Goal: Task Accomplishment & Management: Manage account settings

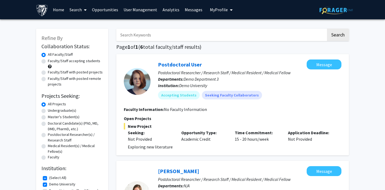
click at [78, 11] on link "Search" at bounding box center [78, 9] width 22 height 19
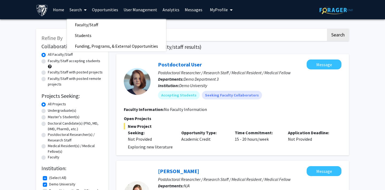
click at [78, 11] on link "Search" at bounding box center [78, 9] width 22 height 19
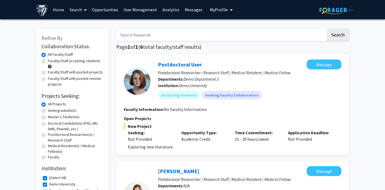
click at [100, 9] on link "Opportunities" at bounding box center [105, 9] width 32 height 19
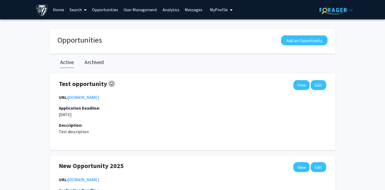
click at [75, 8] on link "Search" at bounding box center [78, 9] width 22 height 19
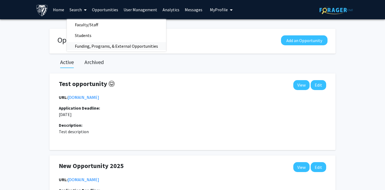
click at [85, 46] on span "Funding, Programs, & External Opportunities" at bounding box center [116, 46] width 99 height 11
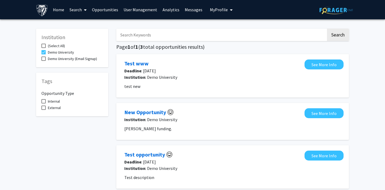
click at [76, 10] on link "Search" at bounding box center [78, 9] width 22 height 19
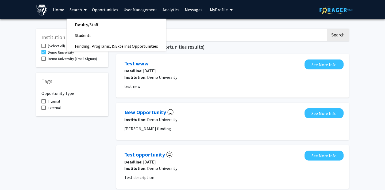
click at [103, 8] on link "Opportunities" at bounding box center [105, 9] width 32 height 19
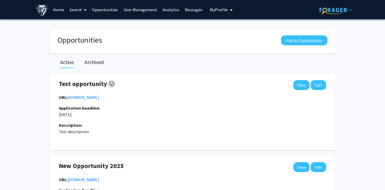
click at [78, 9] on link "Search" at bounding box center [78, 9] width 22 height 19
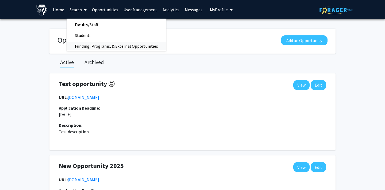
click at [85, 45] on span "Funding, Programs, & External Opportunities" at bounding box center [116, 46] width 99 height 11
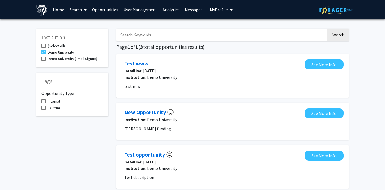
click at [102, 11] on link "Opportunities" at bounding box center [105, 9] width 32 height 19
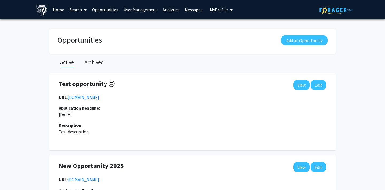
click at [59, 7] on link "Home" at bounding box center [58, 9] width 17 height 19
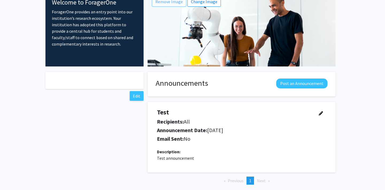
scroll to position [32, 0]
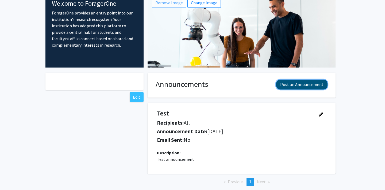
click at [303, 84] on button "Post an Announcement" at bounding box center [301, 84] width 51 height 10
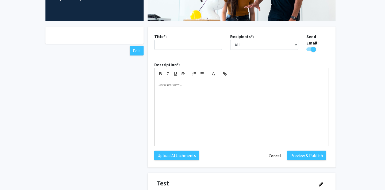
scroll to position [84, 0]
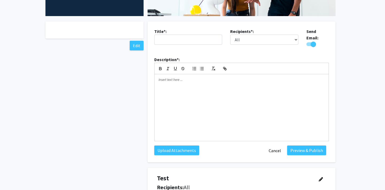
click at [314, 41] on span "Toggle" at bounding box center [313, 43] width 5 height 5
click at [309, 46] on input "Would you like to send an email with your announcement?" at bounding box center [309, 46] width 0 height 0
checkbox input "false"
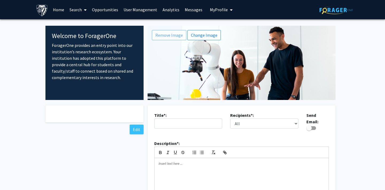
click at [96, 9] on link "Opportunities" at bounding box center [105, 9] width 32 height 19
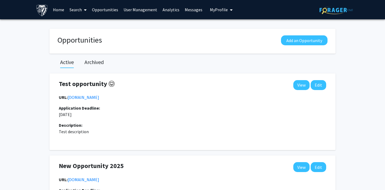
click at [75, 10] on link "Search" at bounding box center [78, 9] width 22 height 19
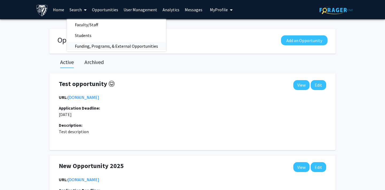
click at [77, 43] on span "Funding, Programs, & External Opportunities" at bounding box center [116, 46] width 99 height 11
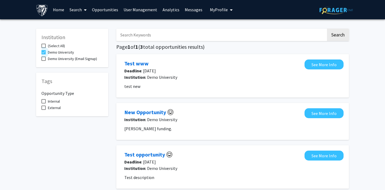
click at [44, 52] on span at bounding box center [43, 52] width 4 height 4
click at [44, 54] on input "Demo University" at bounding box center [43, 54] width 0 height 0
checkbox input "false"
click at [44, 44] on span at bounding box center [43, 46] width 4 height 4
click at [44, 48] on input "(Select All)" at bounding box center [43, 48] width 0 height 0
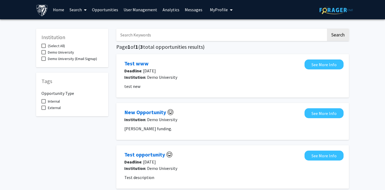
checkbox input "true"
click at [47, 102] on label "Internal" at bounding box center [50, 99] width 18 height 6
click at [44, 101] on input "Internal" at bounding box center [43, 101] width 0 height 0
checkbox input "true"
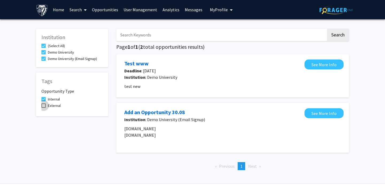
click at [47, 109] on label "External" at bounding box center [50, 105] width 19 height 6
click at [44, 108] on input "External" at bounding box center [43, 108] width 0 height 0
checkbox input "true"
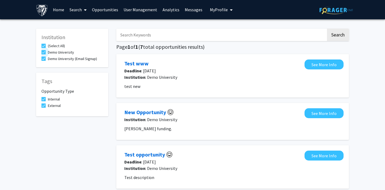
click at [62, 53] on span "Demo University" at bounding box center [61, 52] width 26 height 6
click at [44, 54] on input "Demo University" at bounding box center [43, 54] width 0 height 0
checkbox input "false"
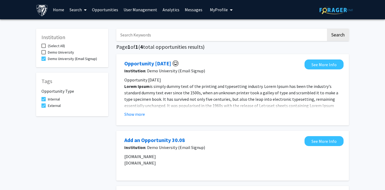
click at [62, 53] on span "Demo University" at bounding box center [61, 52] width 26 height 6
click at [44, 54] on input "Demo University" at bounding box center [43, 54] width 0 height 0
checkbox input "true"
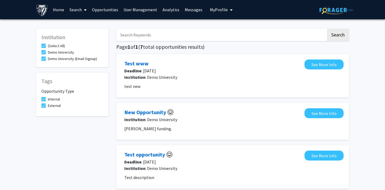
click at [59, 45] on span "(Select All)" at bounding box center [56, 46] width 17 height 6
click at [44, 48] on input "(Select All)" at bounding box center [43, 48] width 0 height 0
checkbox input "false"
click at [48, 102] on span "Internal" at bounding box center [54, 99] width 12 height 6
click at [44, 101] on input "Internal" at bounding box center [43, 101] width 0 height 0
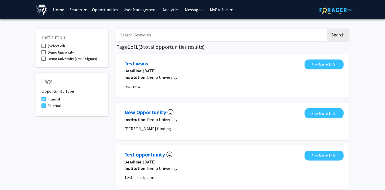
checkbox input "false"
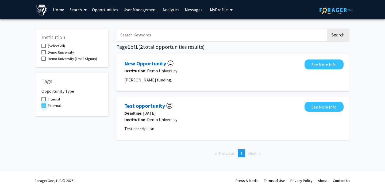
click at [48, 109] on span "External" at bounding box center [54, 105] width 13 height 6
click at [44, 108] on input "External" at bounding box center [43, 108] width 0 height 0
checkbox input "false"
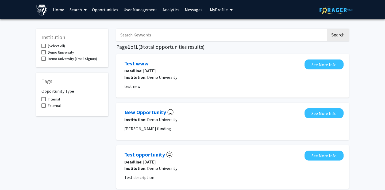
click at [75, 12] on link "Search" at bounding box center [78, 9] width 22 height 19
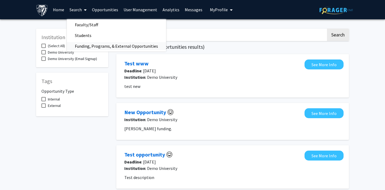
click at [77, 47] on span "Funding, Programs, & External Opportunities" at bounding box center [116, 46] width 99 height 11
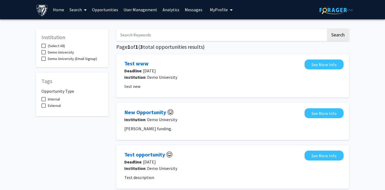
click at [100, 7] on link "Opportunities" at bounding box center [105, 9] width 32 height 19
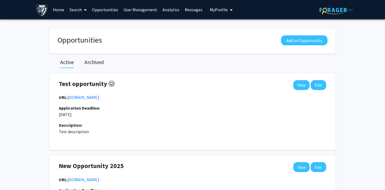
click at [99, 63] on h2 "Archived" at bounding box center [94, 62] width 19 height 6
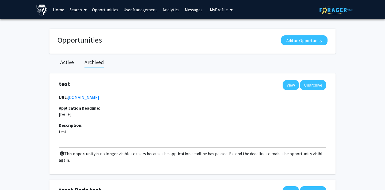
click at [104, 10] on link "Opportunities" at bounding box center [105, 9] width 32 height 19
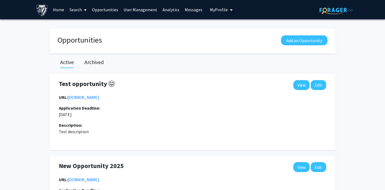
click at [89, 62] on h2 "Archived" at bounding box center [94, 62] width 19 height 6
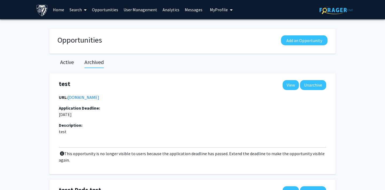
click at [216, 7] on span "My Profile" at bounding box center [219, 9] width 18 height 5
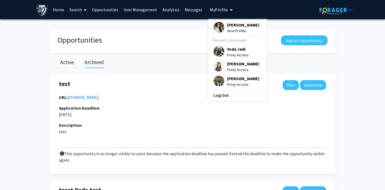
click at [215, 82] on img at bounding box center [219, 80] width 11 height 11
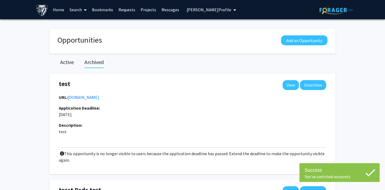
click at [77, 11] on link "Search" at bounding box center [78, 9] width 22 height 19
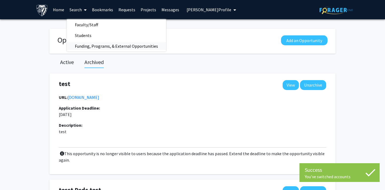
click at [81, 43] on span "Funding, Programs, & External Opportunities" at bounding box center [116, 46] width 99 height 11
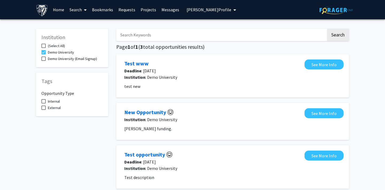
click at [199, 11] on span "Joe Doe's Profile" at bounding box center [209, 9] width 45 height 5
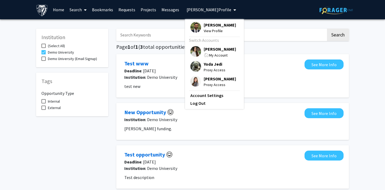
click at [192, 49] on img at bounding box center [195, 51] width 11 height 11
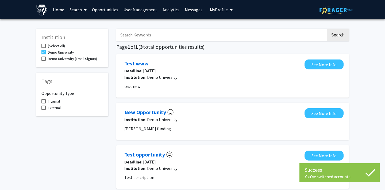
click at [77, 8] on link "Search" at bounding box center [78, 9] width 22 height 19
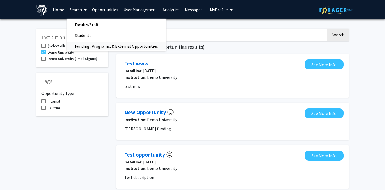
click at [89, 46] on span "Funding, Programs, & External Opportunities" at bounding box center [116, 46] width 99 height 11
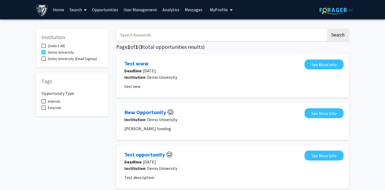
click at [101, 9] on link "Opportunities" at bounding box center [105, 9] width 32 height 19
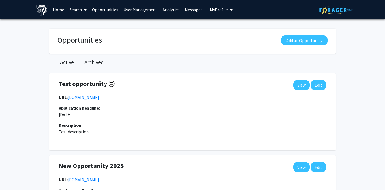
click at [221, 6] on button "My Profile" at bounding box center [221, 9] width 26 height 19
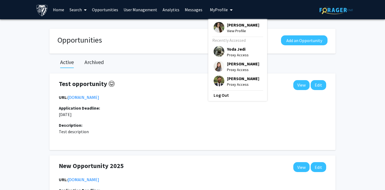
click at [214, 81] on img at bounding box center [219, 80] width 11 height 11
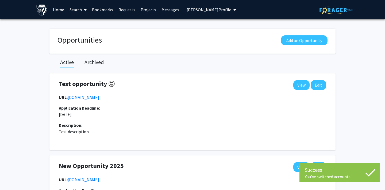
click at [201, 10] on span "Joe Doe's Profile" at bounding box center [209, 9] width 45 height 5
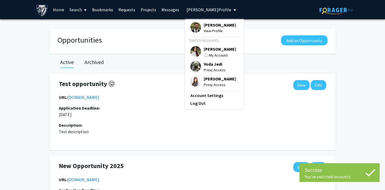
click at [201, 10] on span "Joe Doe's Profile" at bounding box center [209, 9] width 45 height 5
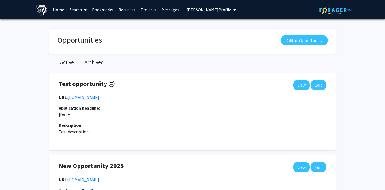
click at [202, 11] on span "Joe Doe's Profile" at bounding box center [209, 9] width 45 height 5
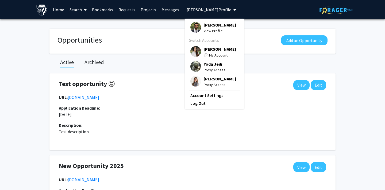
click at [202, 11] on span "Joe Doe's Profile" at bounding box center [209, 9] width 45 height 5
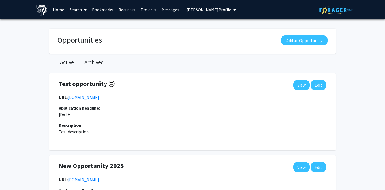
click at [197, 11] on span "Joe Doe's Profile" at bounding box center [209, 9] width 45 height 5
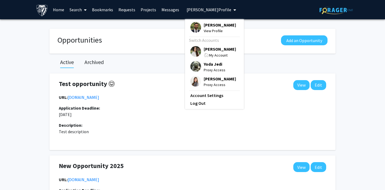
click at [192, 52] on img at bounding box center [195, 51] width 11 height 11
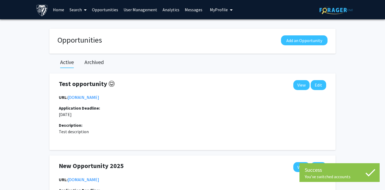
click at [165, 9] on link "Analytics" at bounding box center [171, 9] width 22 height 19
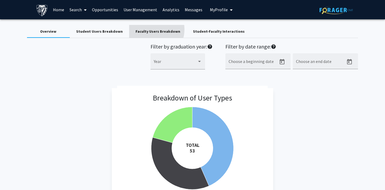
click at [147, 29] on div "Faculty Users Breakdown" at bounding box center [158, 32] width 45 height 6
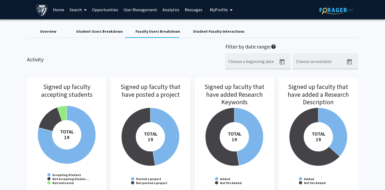
click at [91, 32] on div "Student Users Breakdown" at bounding box center [99, 32] width 47 height 6
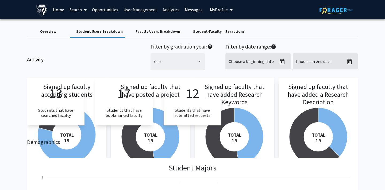
click at [51, 29] on div "Overview" at bounding box center [48, 32] width 16 height 6
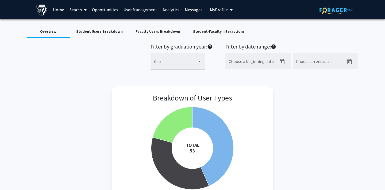
click at [189, 63] on span at bounding box center [175, 63] width 43 height 5
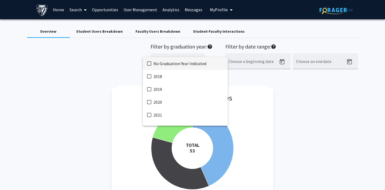
click at [327, 108] on div at bounding box center [192, 95] width 385 height 190
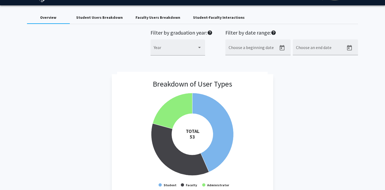
scroll to position [13, 0]
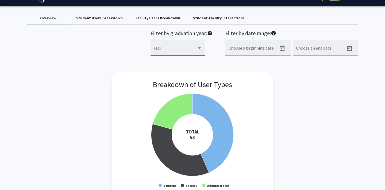
click at [189, 47] on div "Year" at bounding box center [178, 49] width 48 height 13
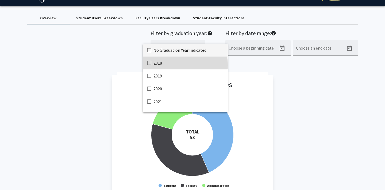
click at [174, 65] on span "2018" at bounding box center [189, 62] width 70 height 13
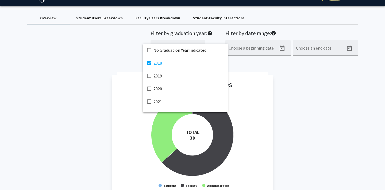
click at [309, 89] on div at bounding box center [192, 95] width 385 height 190
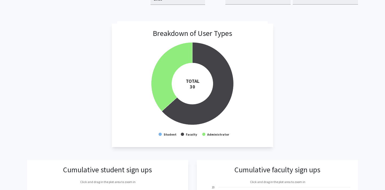
scroll to position [0, 0]
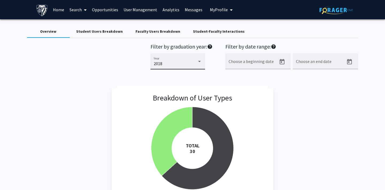
click at [199, 61] on div at bounding box center [199, 61] width 3 height 1
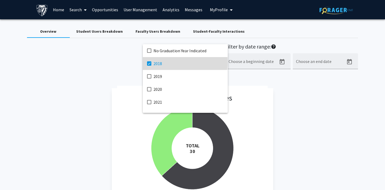
click at [149, 62] on mat-pseudo-checkbox at bounding box center [149, 63] width 4 height 4
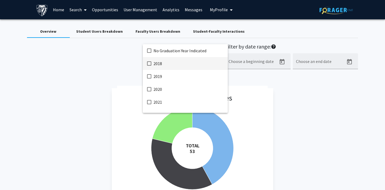
click at [302, 104] on div at bounding box center [192, 95] width 385 height 190
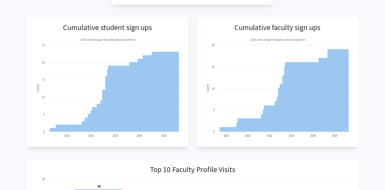
scroll to position [221, 0]
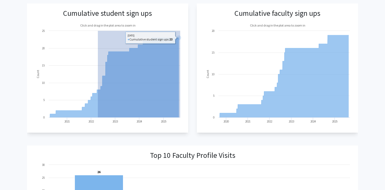
drag, startPoint x: 98, startPoint y: 106, endPoint x: 187, endPoint y: 104, distance: 89.1
click at [187, 104] on app-cumulative-student-sign-ups "Cumulative student sign ups Created with Highcharts 9.3.3 Count Click and drag …" at bounding box center [107, 67] width 161 height 129
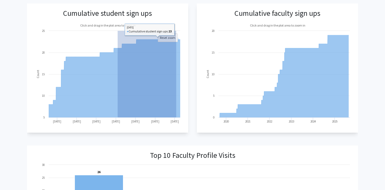
drag, startPoint x: 118, startPoint y: 94, endPoint x: 200, endPoint y: 104, distance: 83.3
click at [198, 104] on div "Cumulative student sign ups Created with Highcharts 9.3.3 Count Click and drag …" at bounding box center [192, 67] width 331 height 129
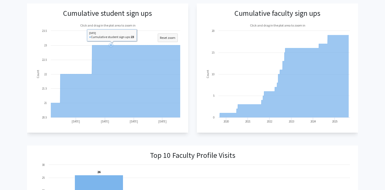
drag, startPoint x: 111, startPoint y: 76, endPoint x: 206, endPoint y: 99, distance: 97.8
click at [205, 100] on div "Cumulative student sign ups Created with Highcharts 9.3.3 Count Click and drag …" at bounding box center [192, 67] width 331 height 129
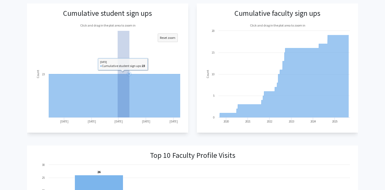
drag, startPoint x: 118, startPoint y: 75, endPoint x: 202, endPoint y: 105, distance: 89.3
click at [196, 103] on div "Cumulative student sign ups Created with Highcharts 9.3.3 Count Click and drag …" at bounding box center [192, 67] width 331 height 129
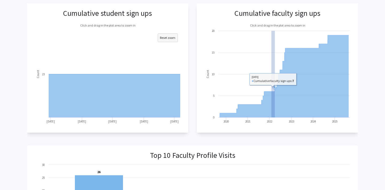
drag, startPoint x: 272, startPoint y: 37, endPoint x: 315, endPoint y: 95, distance: 72.8
click at [313, 94] on icon "Created with Highcharts 9.3.3 Count Click and drag in the plot area to zoom in …" at bounding box center [277, 73] width 151 height 107
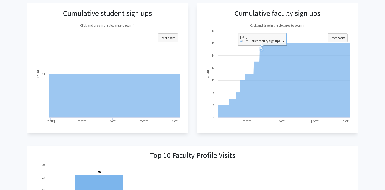
drag, startPoint x: 261, startPoint y: 68, endPoint x: 331, endPoint y: 98, distance: 75.7
click at [328, 97] on icon at bounding box center [284, 80] width 132 height 74
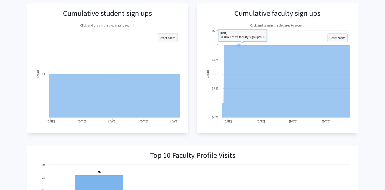
drag, startPoint x: 239, startPoint y: 73, endPoint x: 322, endPoint y: 106, distance: 88.8
click at [318, 106] on icon at bounding box center [286, 81] width 128 height 72
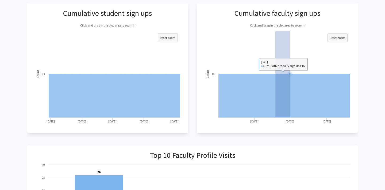
drag, startPoint x: 276, startPoint y: 83, endPoint x: 328, endPoint y: 105, distance: 56.7
click at [323, 105] on icon at bounding box center [284, 95] width 132 height 43
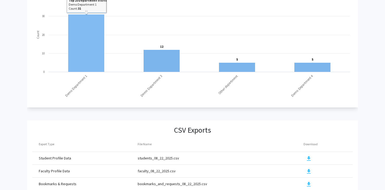
scroll to position [0, 0]
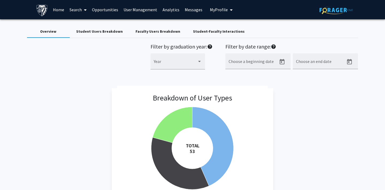
click at [58, 9] on link "Home" at bounding box center [58, 9] width 17 height 19
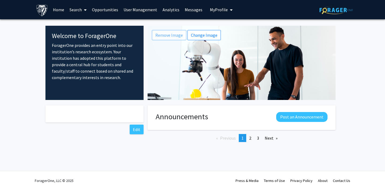
click at [72, 8] on link "Search" at bounding box center [78, 9] width 22 height 19
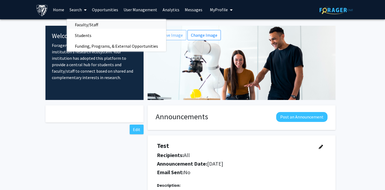
click at [79, 23] on span "Faculty/Staff" at bounding box center [86, 24] width 39 height 11
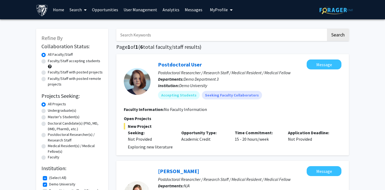
click at [217, 10] on span "My Profile" at bounding box center [219, 9] width 18 height 5
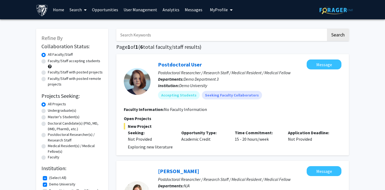
click at [99, 9] on link "Opportunities" at bounding box center [105, 9] width 32 height 19
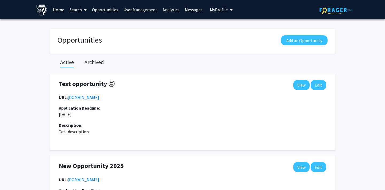
click at [165, 10] on link "Analytics" at bounding box center [171, 9] width 22 height 19
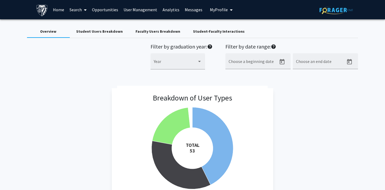
click at [204, 29] on div "Student-Faculty Interactions" at bounding box center [219, 32] width 52 height 6
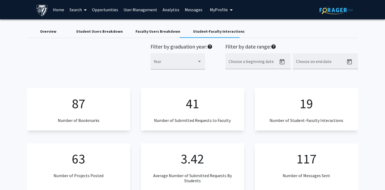
click at [52, 31] on div "Overview" at bounding box center [48, 32] width 16 height 6
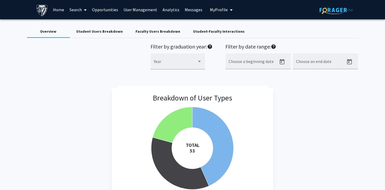
click at [213, 10] on span "My Profile" at bounding box center [219, 9] width 18 height 5
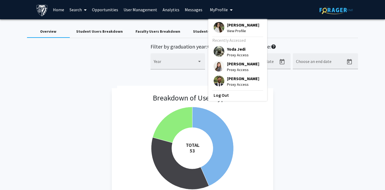
click at [216, 66] on img at bounding box center [219, 66] width 11 height 11
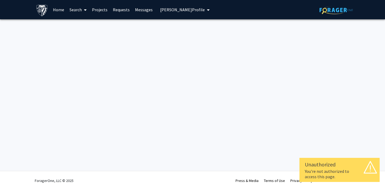
click at [116, 9] on link "Requests" at bounding box center [121, 9] width 22 height 19
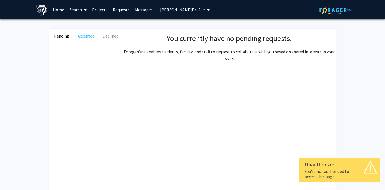
click at [81, 36] on button "Accepted" at bounding box center [86, 36] width 24 height 14
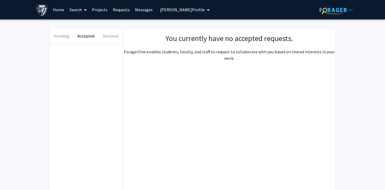
click at [98, 9] on link "Projects" at bounding box center [99, 9] width 21 height 19
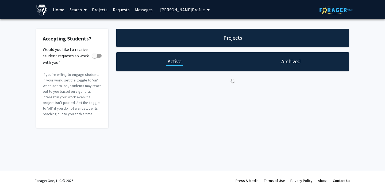
checkbox input "true"
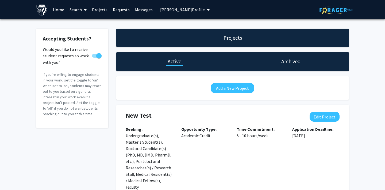
click at [123, 9] on link "Requests" at bounding box center [121, 9] width 22 height 19
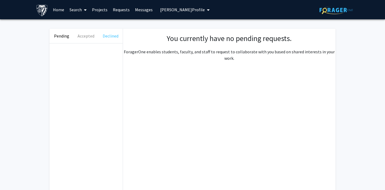
click at [113, 32] on button "Declined" at bounding box center [110, 36] width 24 height 14
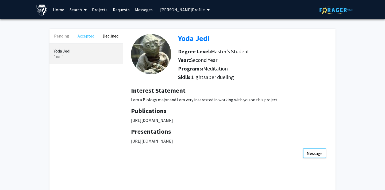
click at [90, 37] on button "Accepted" at bounding box center [86, 36] width 24 height 14
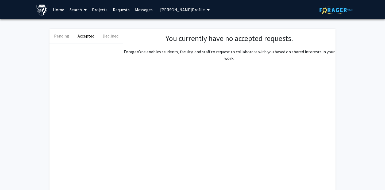
click at [103, 10] on link "Projects" at bounding box center [99, 9] width 21 height 19
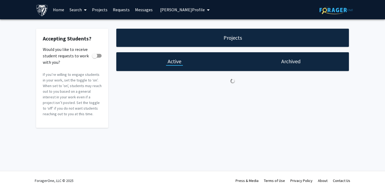
checkbox input "true"
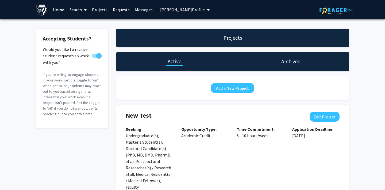
click at [123, 9] on link "Requests" at bounding box center [121, 9] width 22 height 19
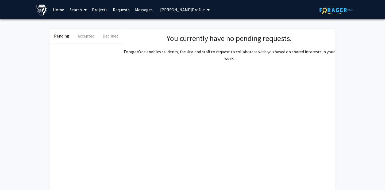
click at [63, 31] on button "Pending" at bounding box center [61, 36] width 24 height 14
click at [89, 39] on button "Accepted" at bounding box center [86, 36] width 24 height 14
click at [102, 8] on link "Projects" at bounding box center [99, 9] width 21 height 19
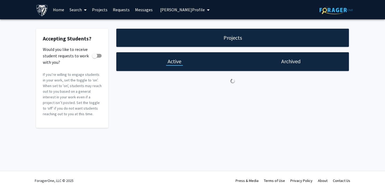
checkbox input "true"
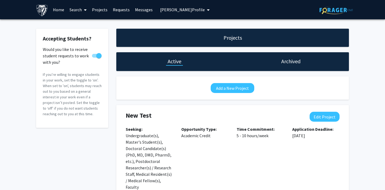
click at [120, 6] on link "Requests" at bounding box center [121, 9] width 22 height 19
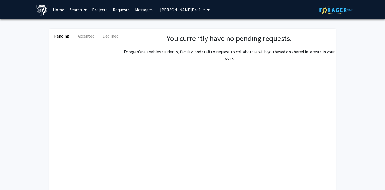
click at [180, 9] on span "Rachel Doe's Profile" at bounding box center [182, 9] width 45 height 5
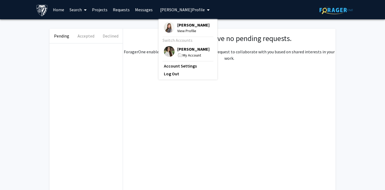
click at [241, 24] on div "Pending Accepted Declined You currently have no pending requests. ForagerOne en…" at bounding box center [192, 119] width 294 height 193
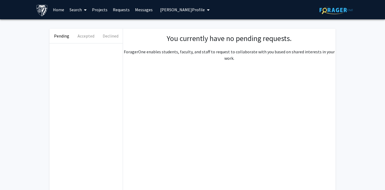
click at [168, 9] on span "Rachel Doe's Profile" at bounding box center [182, 9] width 45 height 5
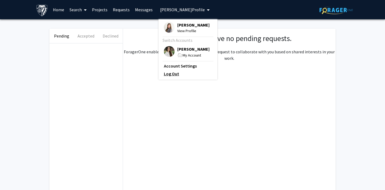
click at [170, 74] on link "Log Out" at bounding box center [188, 73] width 48 height 6
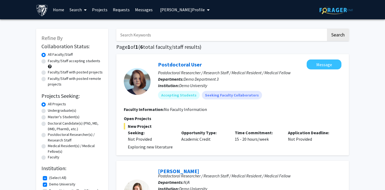
click at [169, 14] on button "Rachel Doe's Profile" at bounding box center [185, 9] width 53 height 19
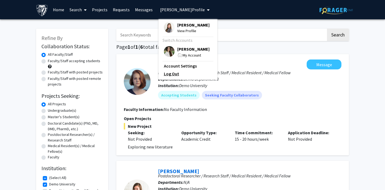
click at [171, 74] on link "Log Out" at bounding box center [188, 73] width 48 height 6
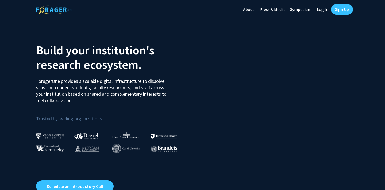
click at [324, 10] on link "Log In" at bounding box center [322, 9] width 17 height 19
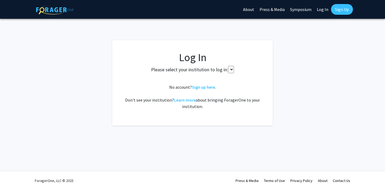
select select
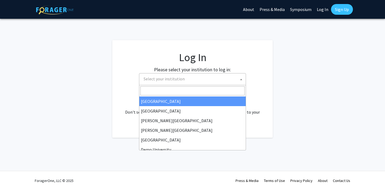
click at [195, 79] on span "Select your institution" at bounding box center [194, 78] width 104 height 11
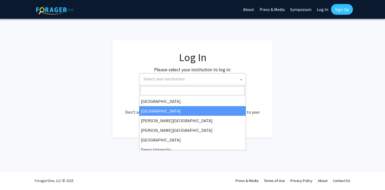
scroll to position [23, 0]
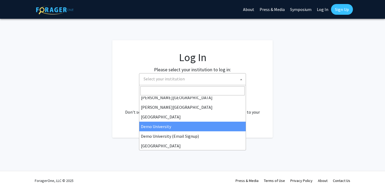
select select "8"
